Goal: Information Seeking & Learning: Learn about a topic

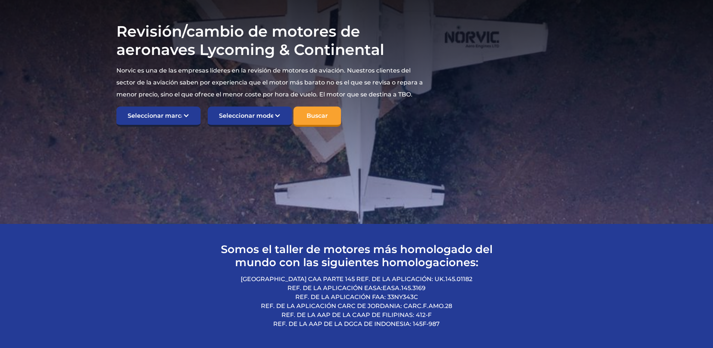
scroll to position [225, 0]
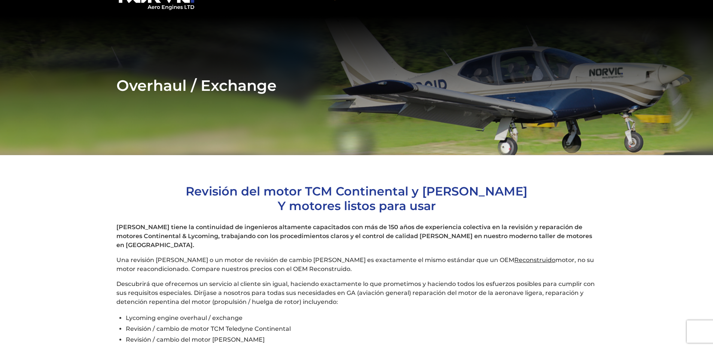
scroll to position [75, 0]
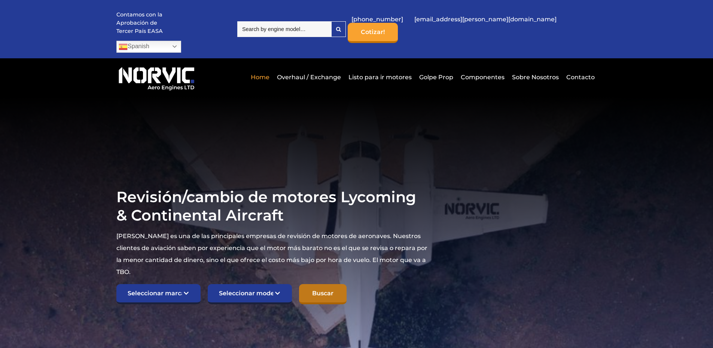
click at [323, 284] on input "Buscar" at bounding box center [323, 294] width 48 height 20
click at [181, 41] on link "Spanish" at bounding box center [148, 47] width 65 height 12
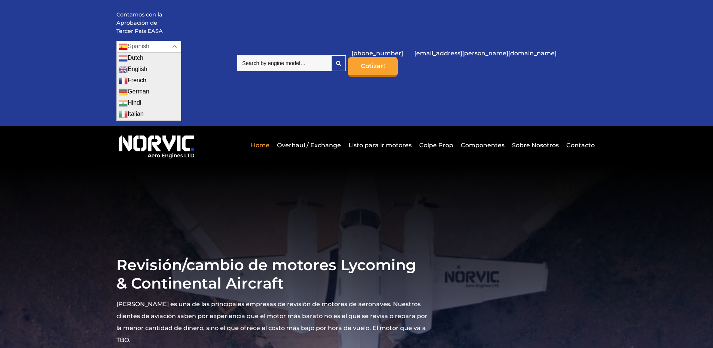
click at [181, 41] on link "Spanish" at bounding box center [148, 47] width 65 height 12
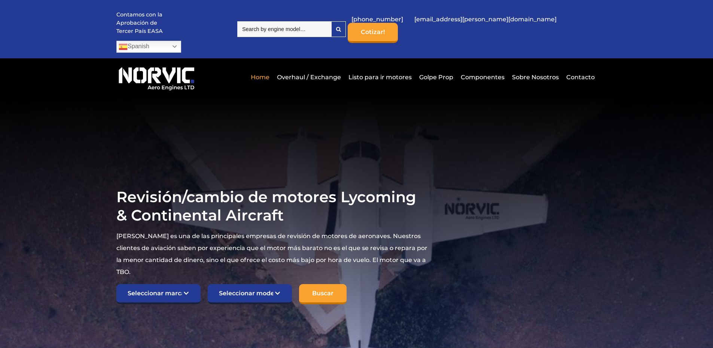
click at [331, 25] on input "search" at bounding box center [284, 29] width 94 height 16
click at [331, 23] on input "search" at bounding box center [284, 29] width 94 height 16
type input "continenral io-520-f"
click at [341, 27] on icon at bounding box center [338, 29] width 5 height 5
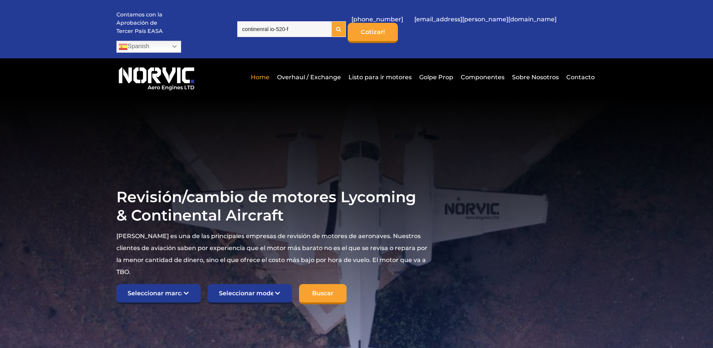
click at [345, 26] on div at bounding box center [339, 29] width 14 height 15
click at [398, 23] on link "Cotizar!" at bounding box center [373, 33] width 50 height 20
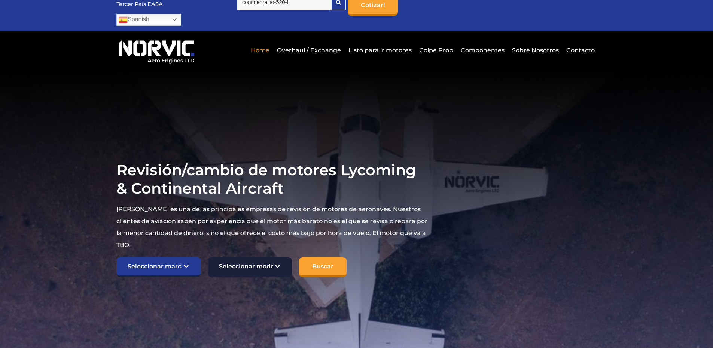
scroll to position [112, 0]
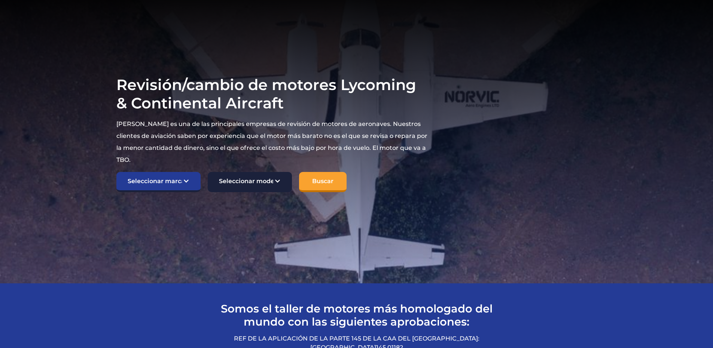
click at [238, 172] on select "Seleccionar modelo Campeón americano 7KCAB Bellanca Citabria IO-320-E2A Haya 23…" at bounding box center [250, 182] width 84 height 20
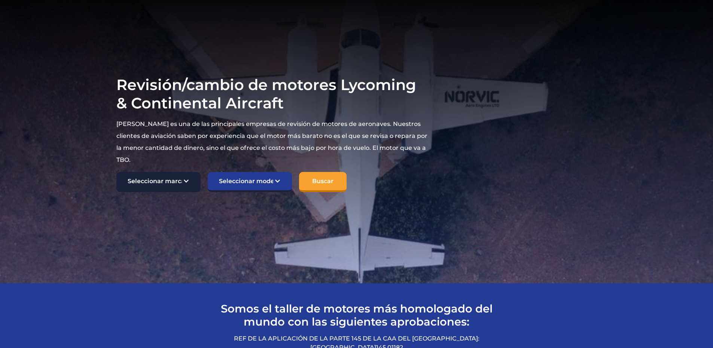
click at [155, 172] on select "Seleccionar marca TCM Continental Lycoming" at bounding box center [158, 182] width 84 height 20
select select "TCM Continental"
click at [116, 172] on select "Seleccionar marca TCM Continental Lycoming" at bounding box center [158, 182] width 84 height 20
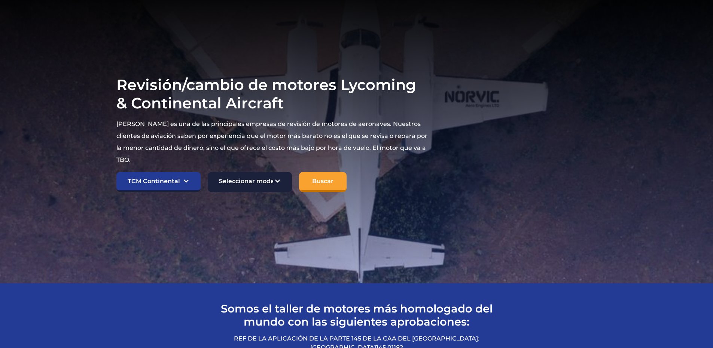
click at [277, 172] on select "Seleccionar modelo Campeón americano 7KCAB Bellanca Citabria IO-320-E2A Haya 23…" at bounding box center [250, 182] width 84 height 20
select select "910"
click at [208, 172] on select "Seleccionar modelo Campeón americano 7KCAB Bellanca Citabria IO-320-E2A Haya 23…" at bounding box center [250, 182] width 84 height 20
drag, startPoint x: 318, startPoint y: 164, endPoint x: 313, endPoint y: 167, distance: 6.2
click at [318, 172] on input "Buscar" at bounding box center [323, 182] width 48 height 20
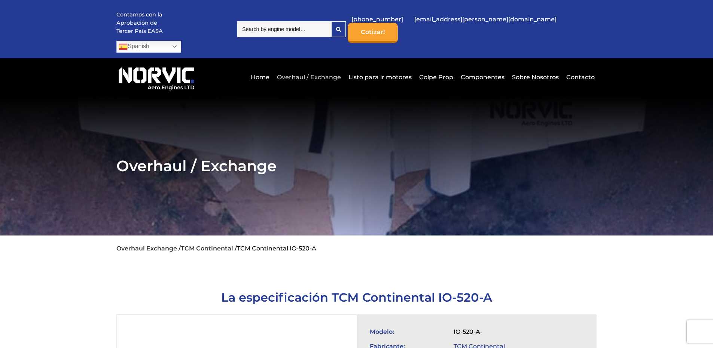
click at [297, 68] on link "Overhaul / Exchange" at bounding box center [309, 77] width 68 height 18
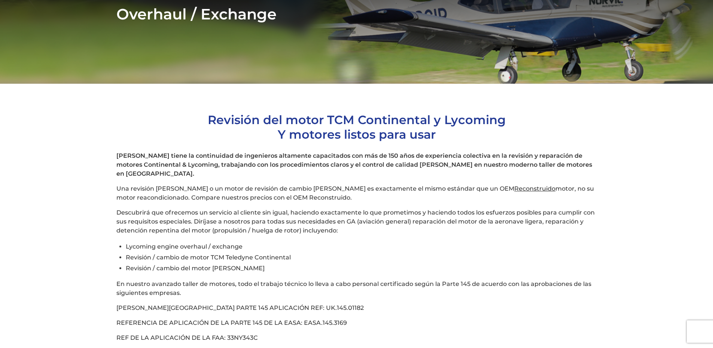
scroll to position [37, 0]
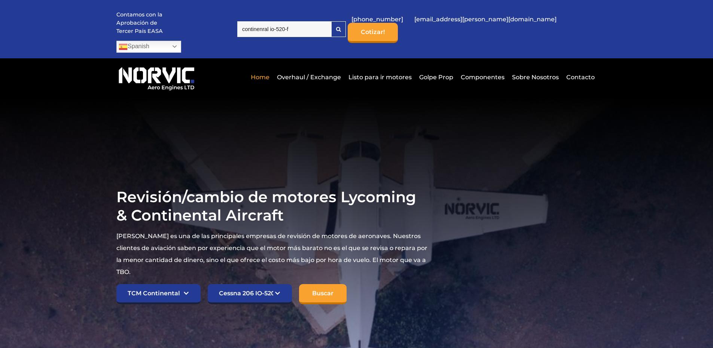
select select "TCM Continental"
select select "910"
